Goal: Check status

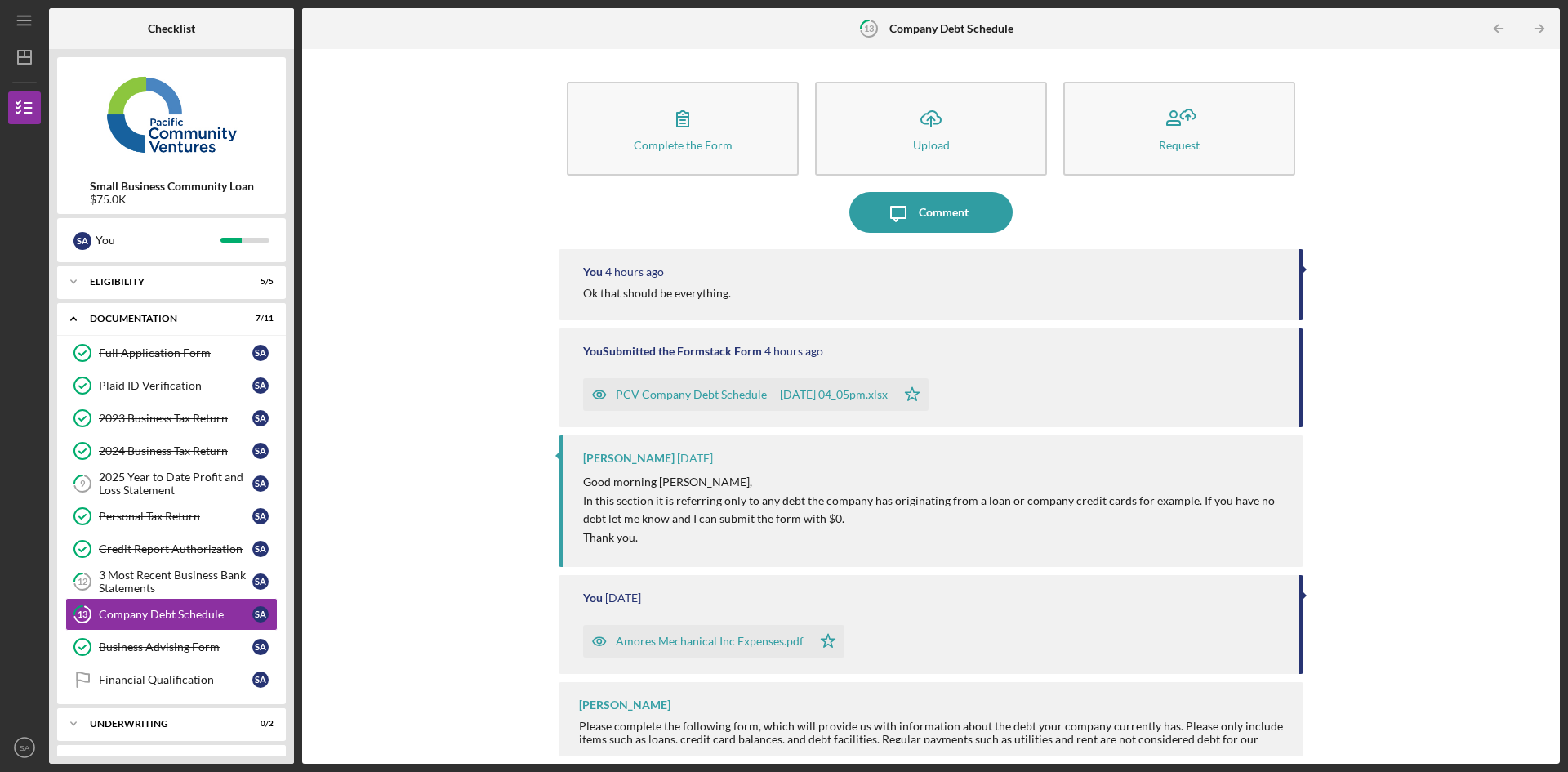
scroll to position [3, 0]
click at [150, 582] on div "3 Most Recent Business Bank Statements" at bounding box center [176, 579] width 153 height 26
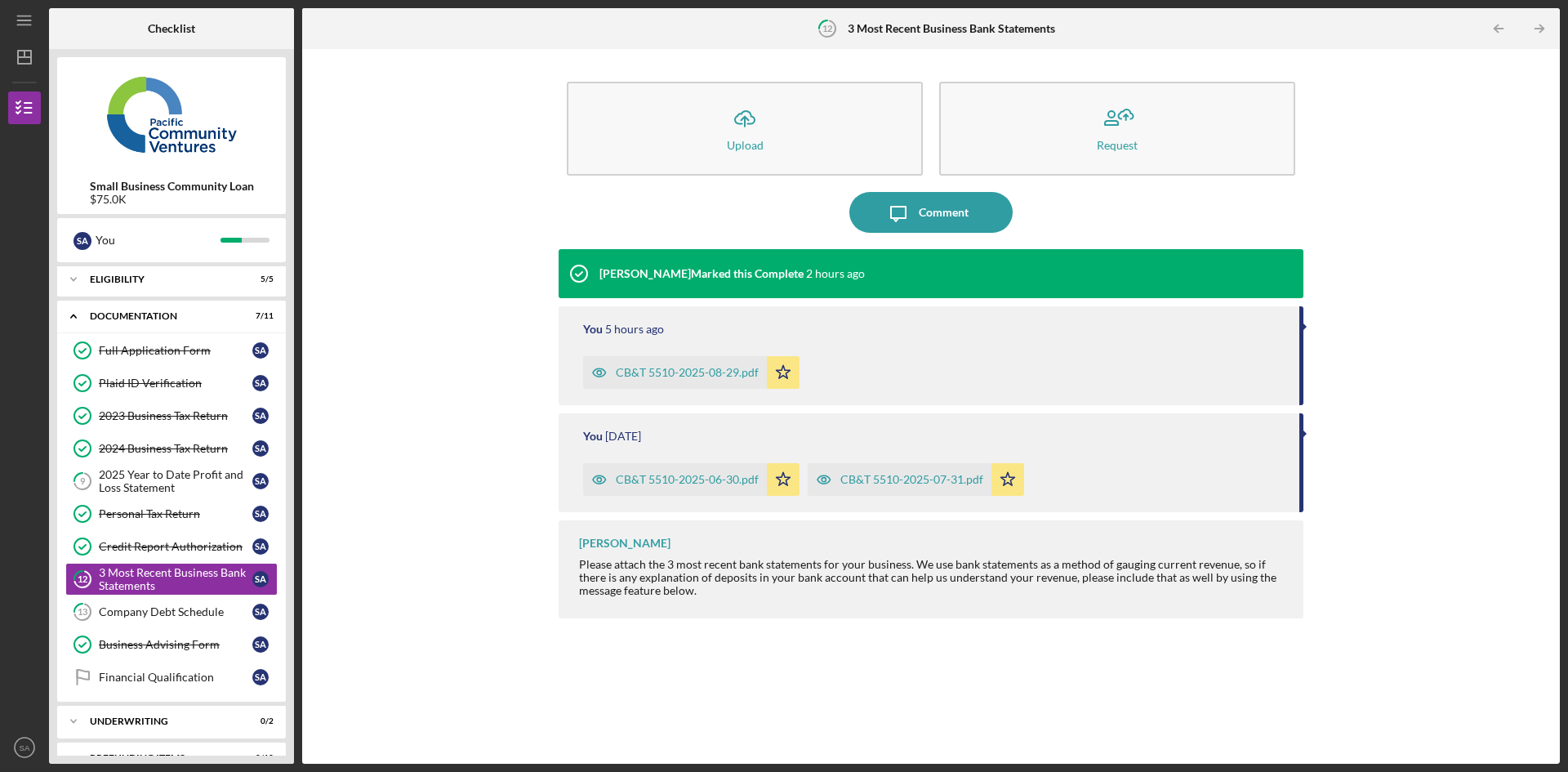
click at [185, 604] on link "13 Company Debt Schedule S A" at bounding box center [171, 612] width 212 height 33
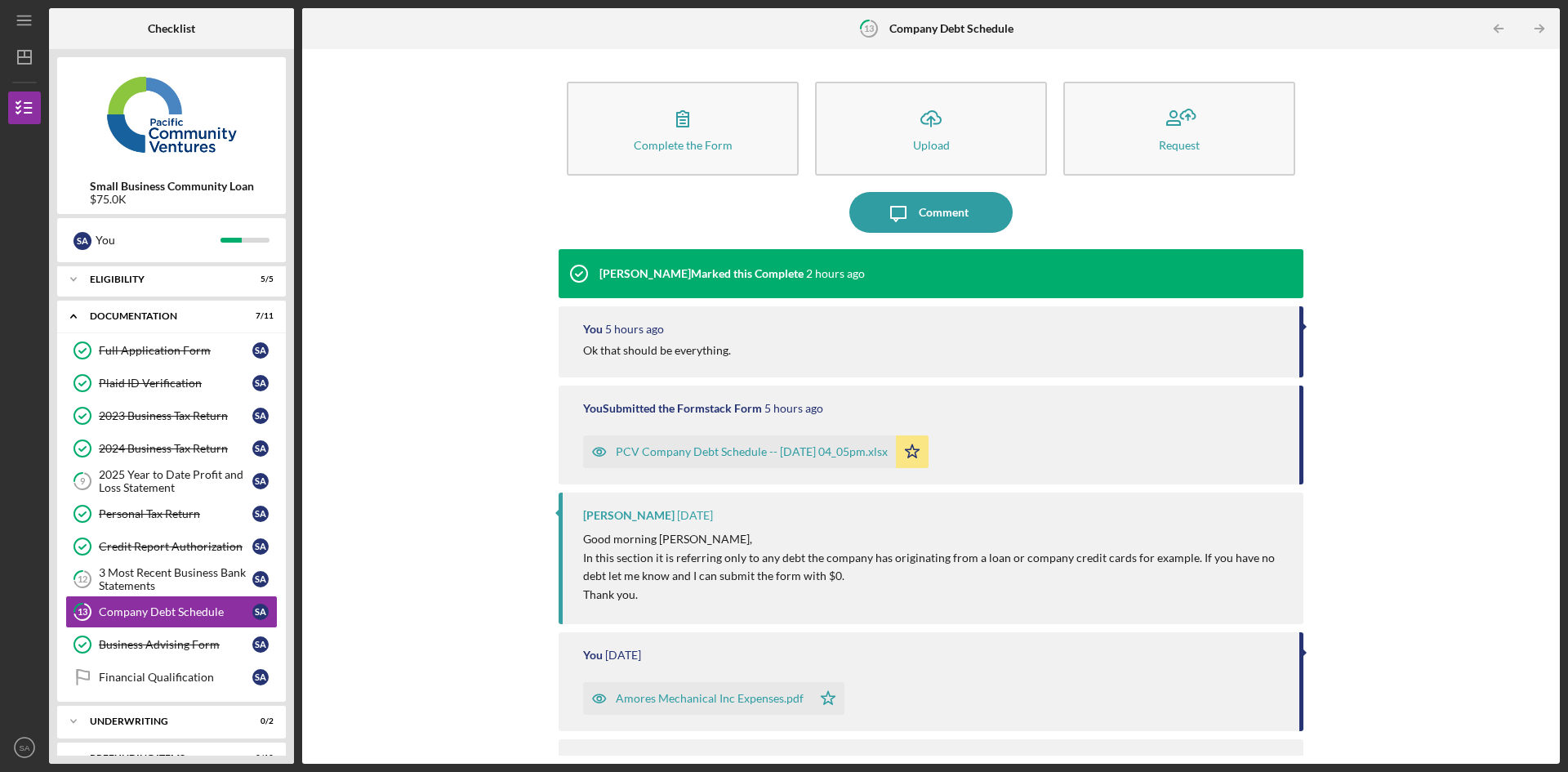
click at [180, 574] on div "3 Most Recent Business Bank Statements" at bounding box center [176, 579] width 153 height 26
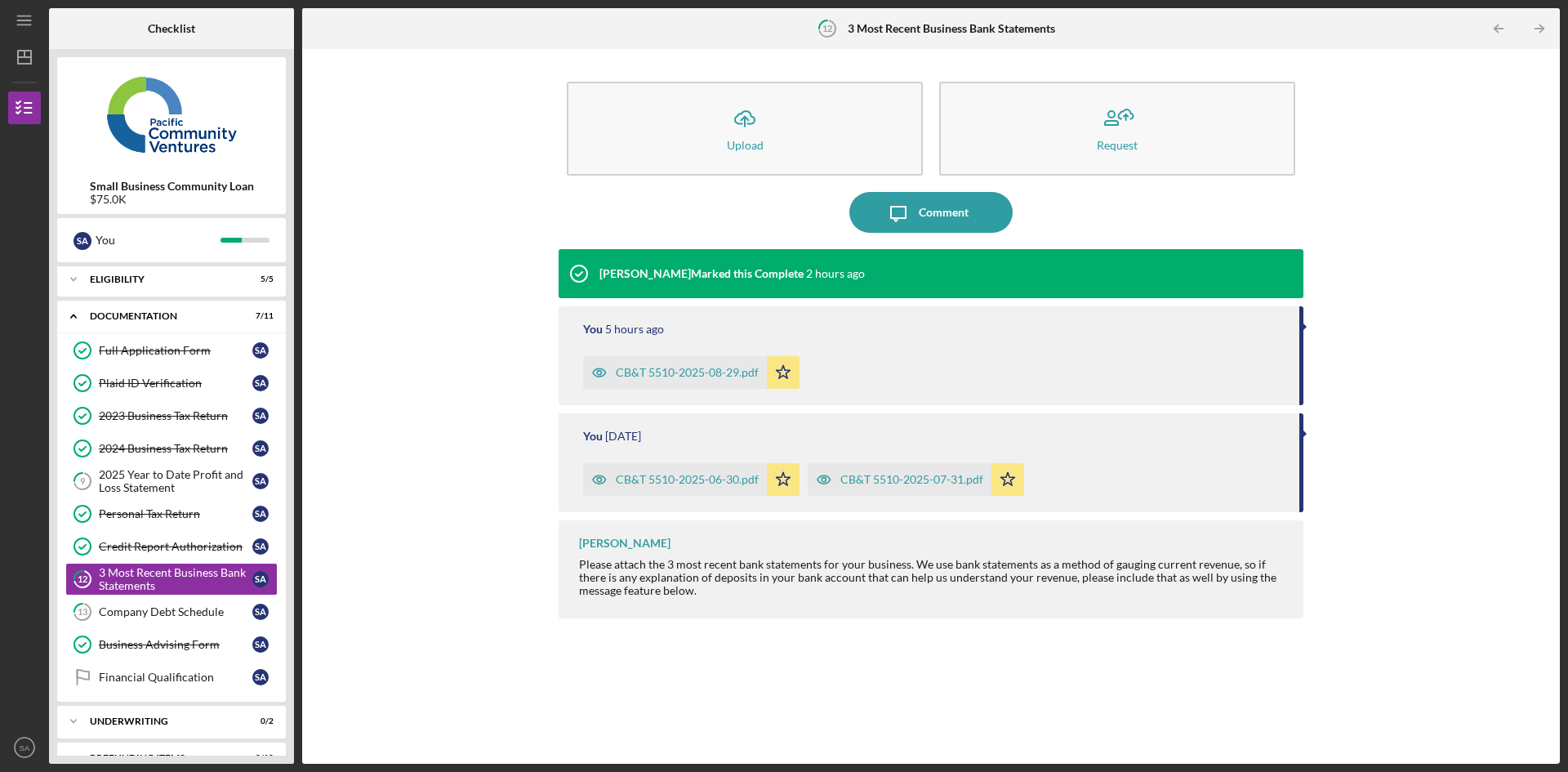
click at [178, 481] on div "2025 Year to Date Profit and Loss Statement" at bounding box center [176, 481] width 153 height 26
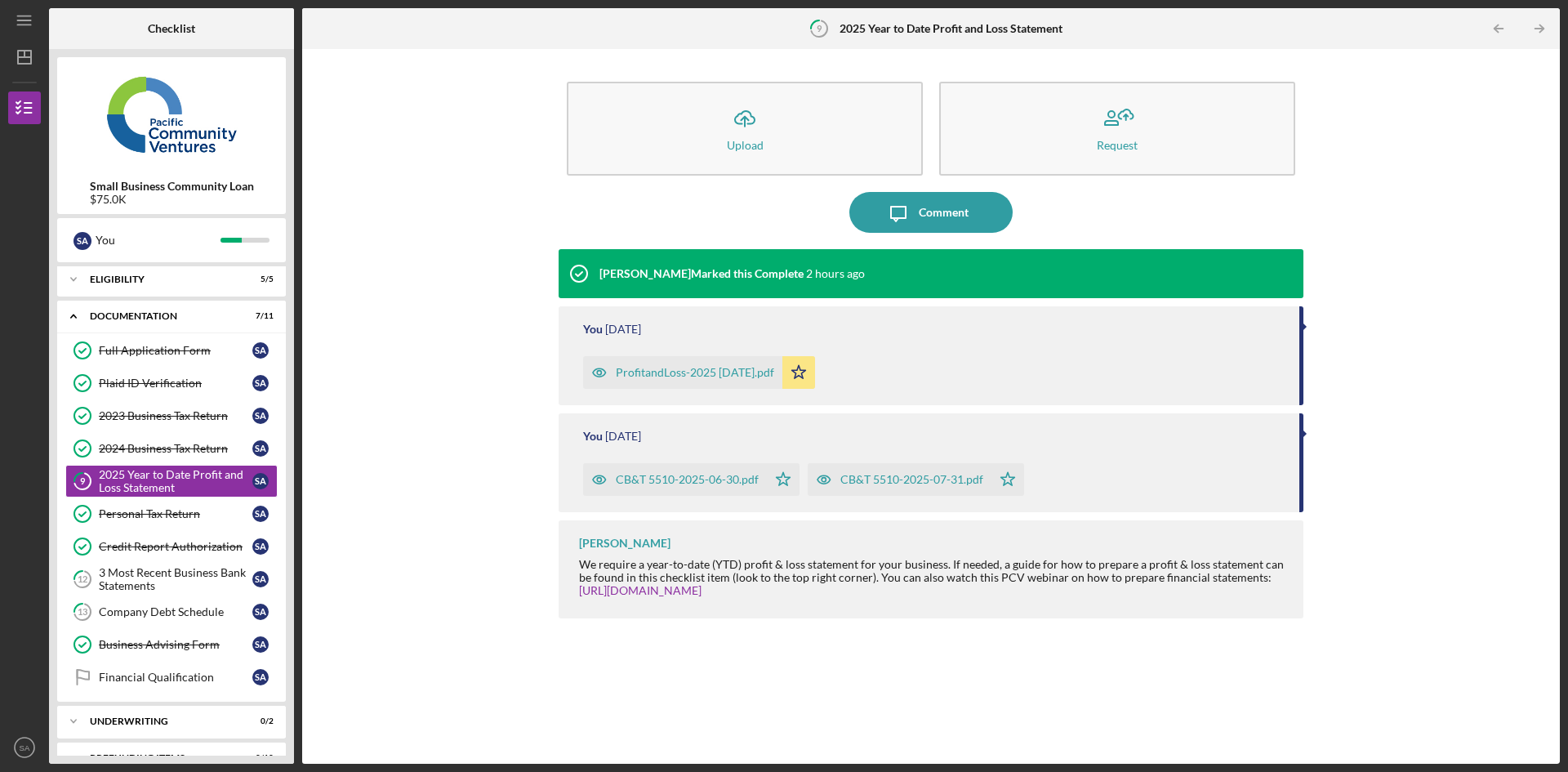
scroll to position [30, 0]
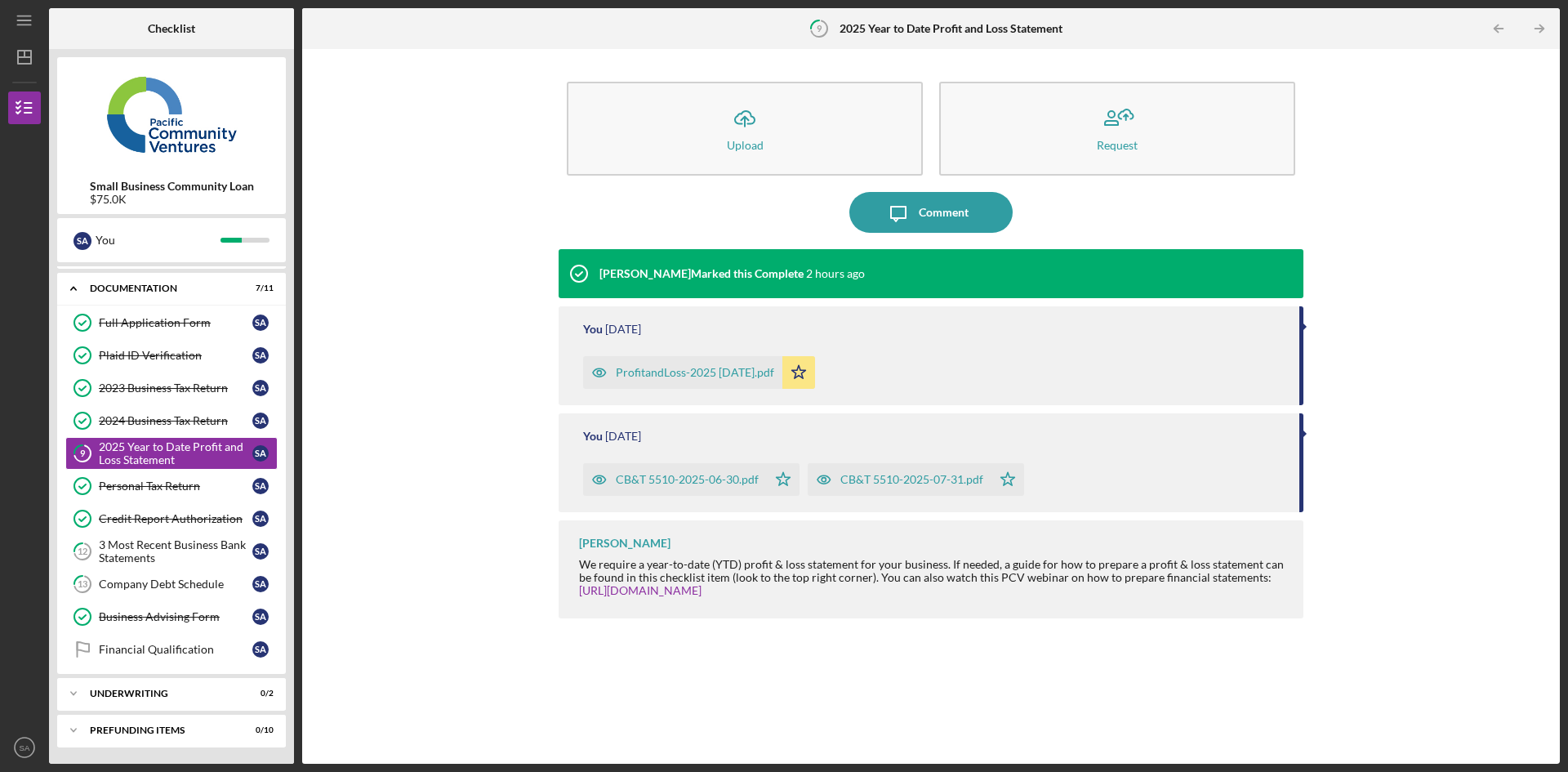
click at [194, 639] on link "Financial Qualification Financial Qualification S A" at bounding box center [171, 649] width 212 height 33
